Goal: Book appointment/travel/reservation

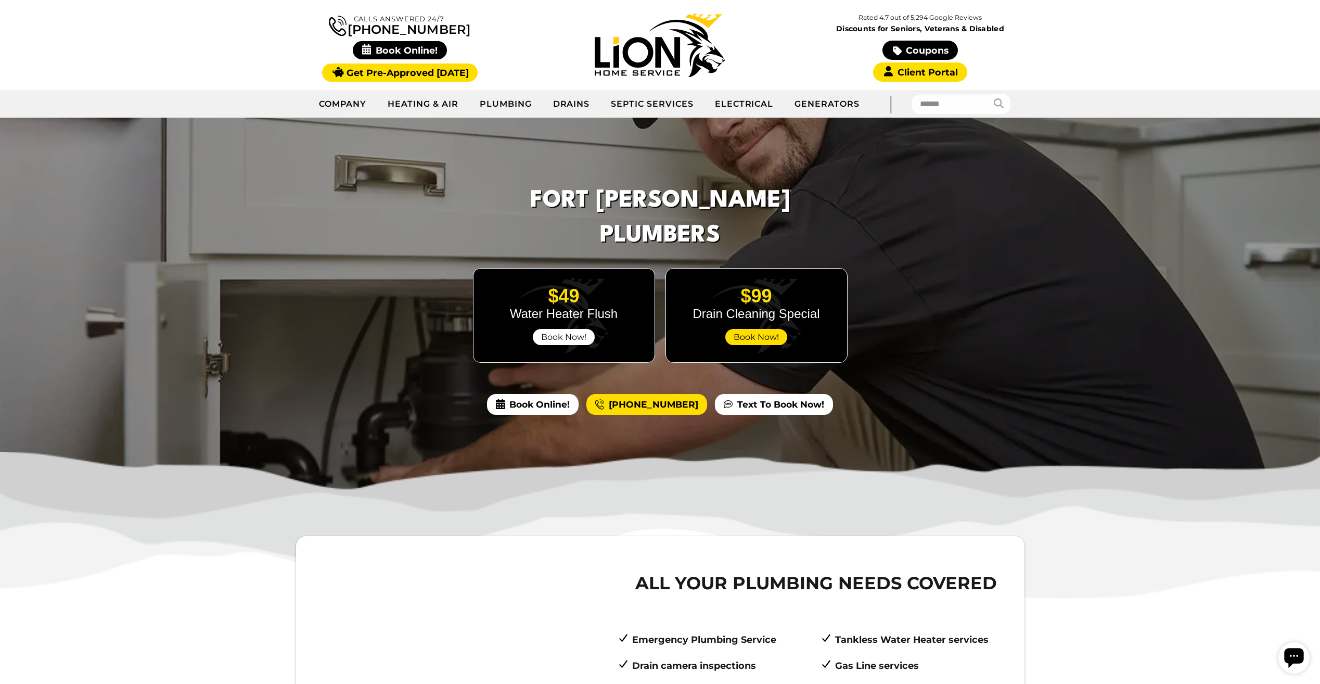
click at [545, 329] on span "Book Now!" at bounding box center [564, 337] width 62 height 16
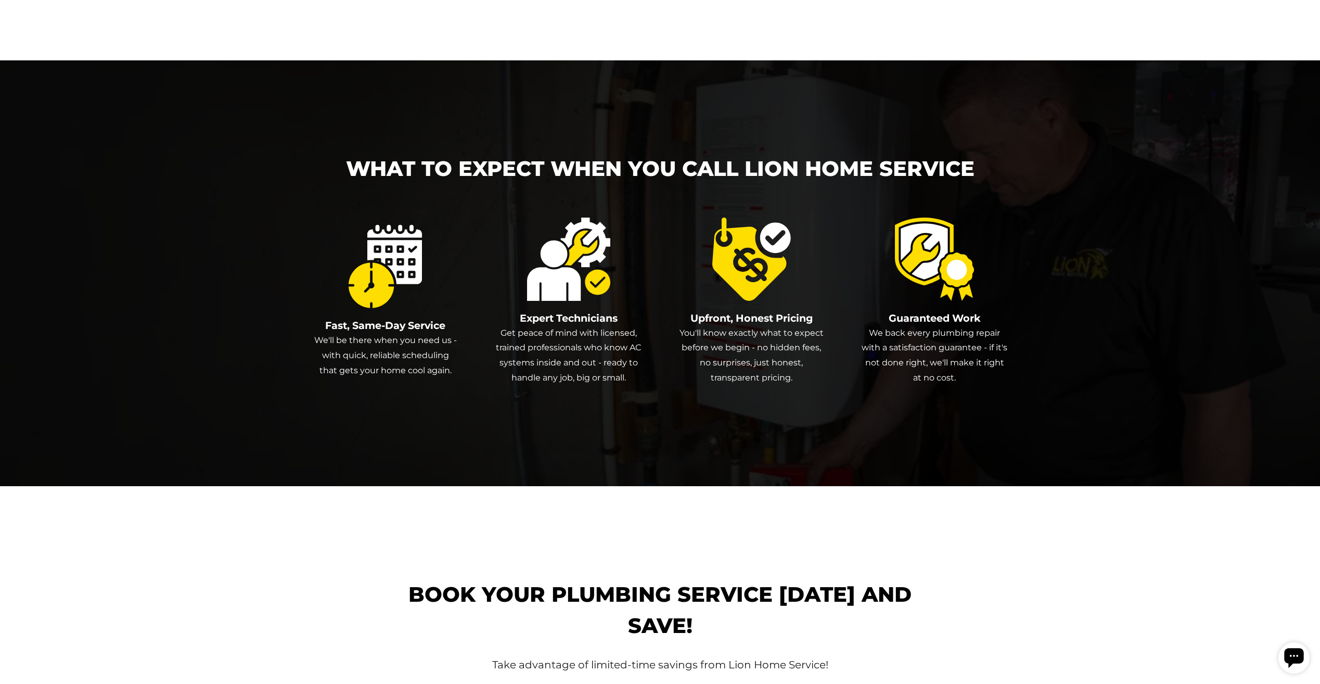
scroll to position [1722, 0]
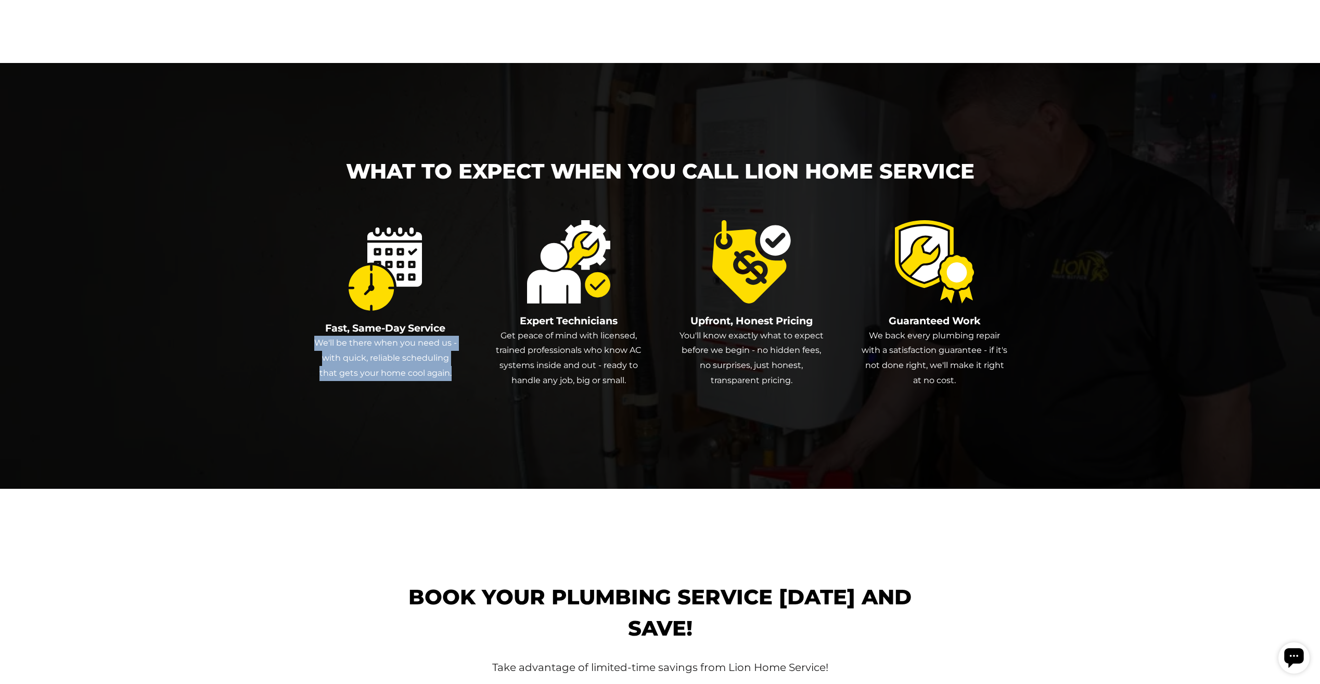
drag, startPoint x: 461, startPoint y: 347, endPoint x: 315, endPoint y: 314, distance: 149.9
click at [315, 314] on div "Fast, Same-Day Service We'll be there when you need us - with quick, reliable s…" at bounding box center [660, 308] width 695 height 176
copy p "We'll be there when you need us - with quick, reliable scheduling that gets you…"
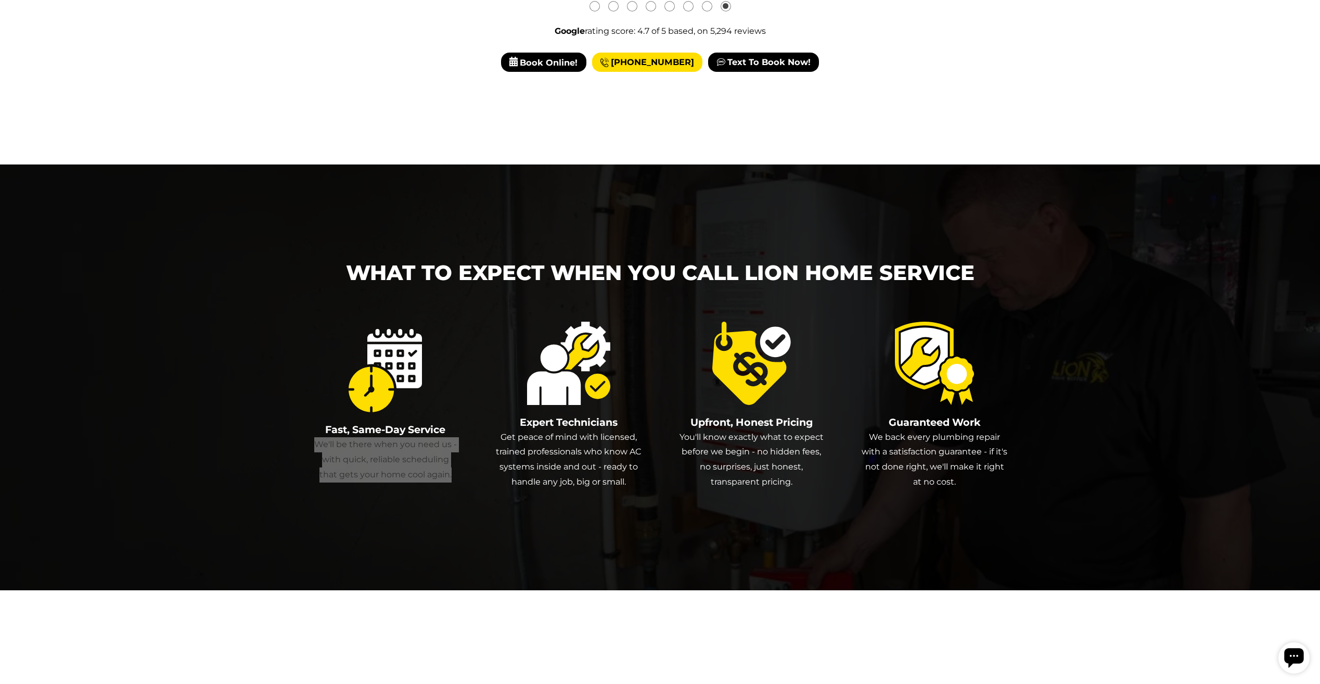
scroll to position [1618, 0]
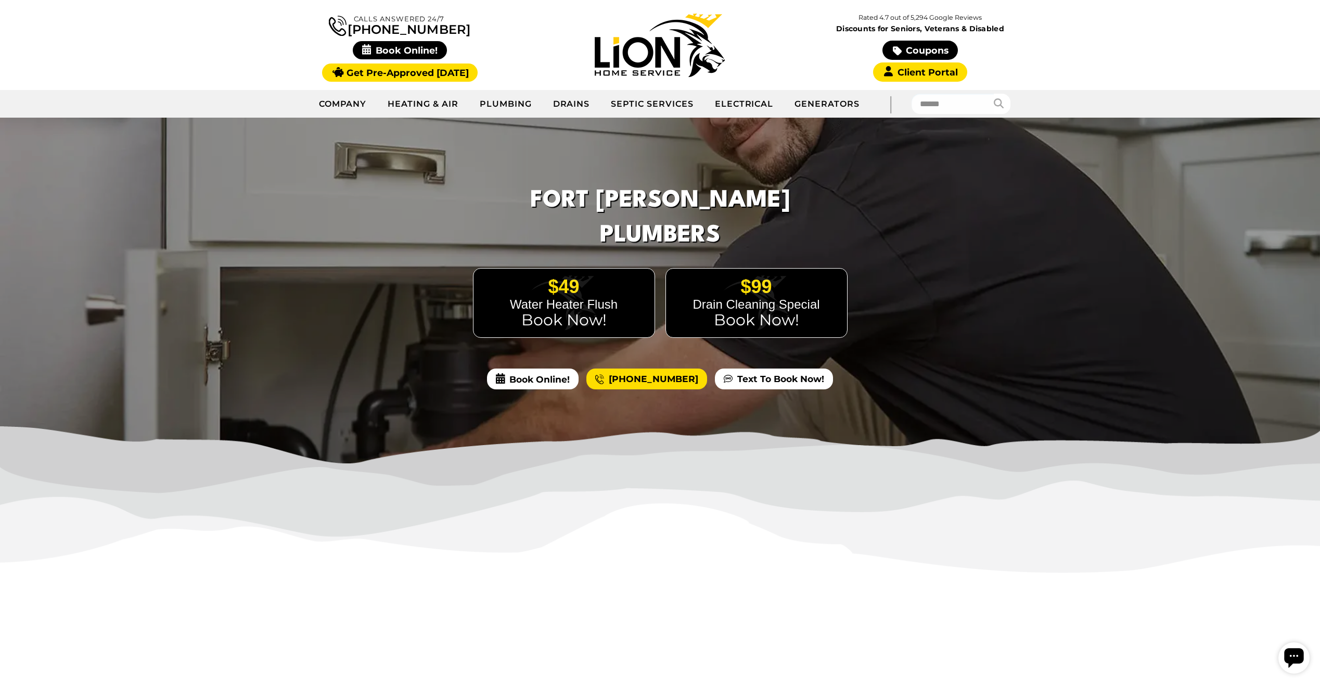
click at [691, 46] on img at bounding box center [660, 45] width 130 height 63
